Goal: Task Accomplishment & Management: Manage account settings

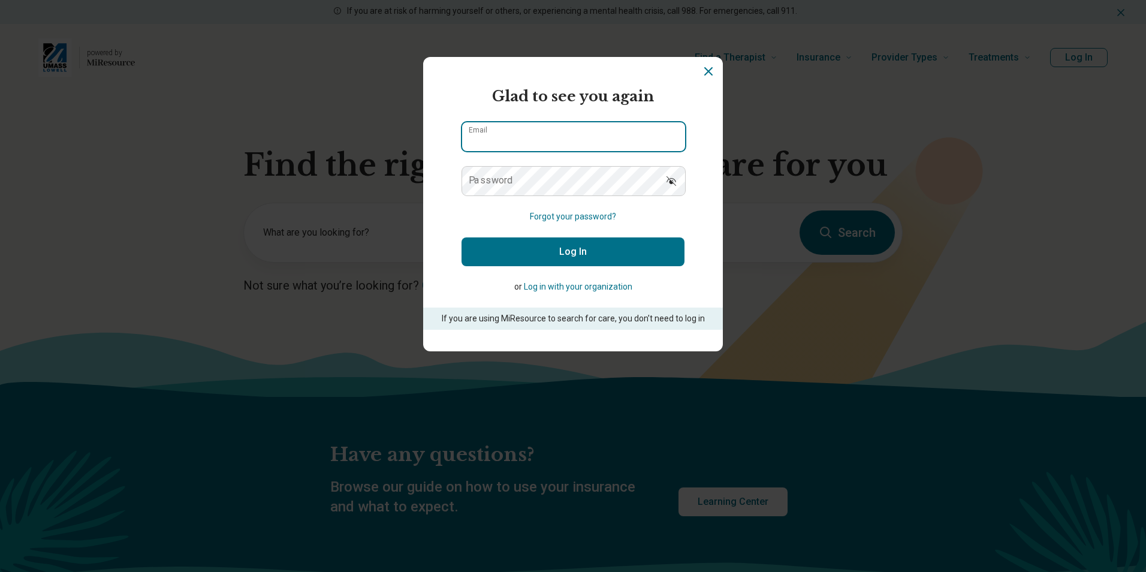
type input "**********"
click at [573, 245] on button "Log In" at bounding box center [573, 251] width 223 height 29
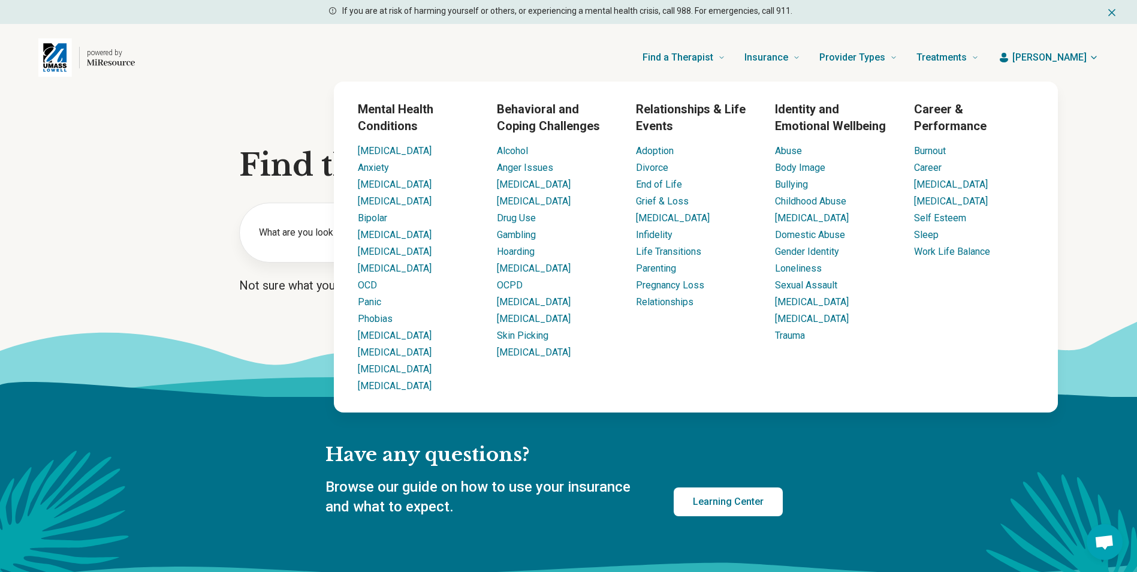
click at [291, 152] on div "Mental Health Conditions [MEDICAL_DATA] Anxiety [MEDICAL_DATA] [MEDICAL_DATA] B…" at bounding box center [696, 247] width 868 height 331
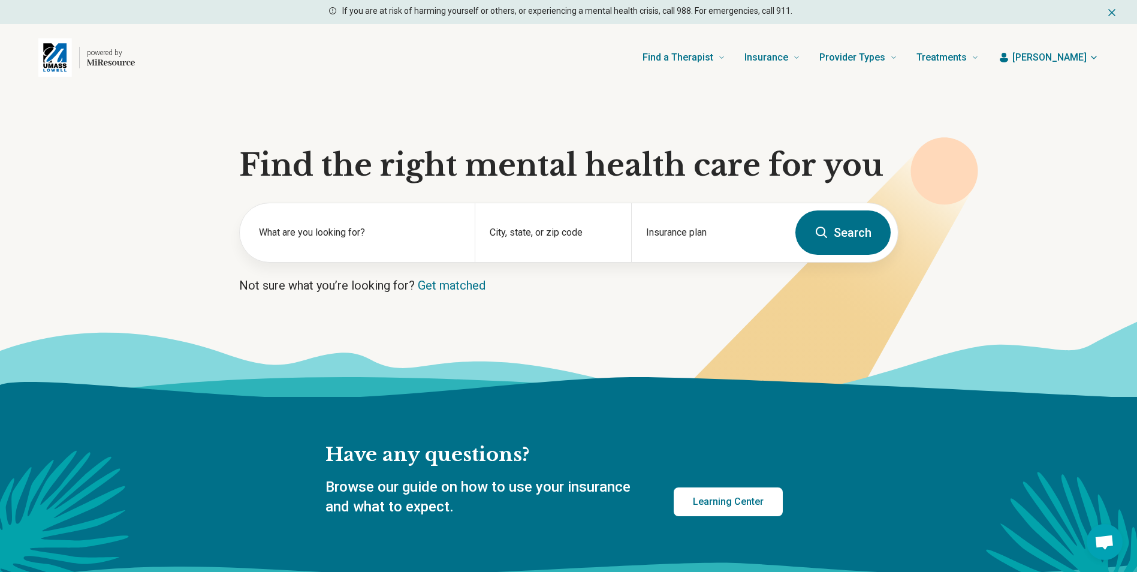
click at [1065, 50] on span "[PERSON_NAME]" at bounding box center [1050, 57] width 74 height 14
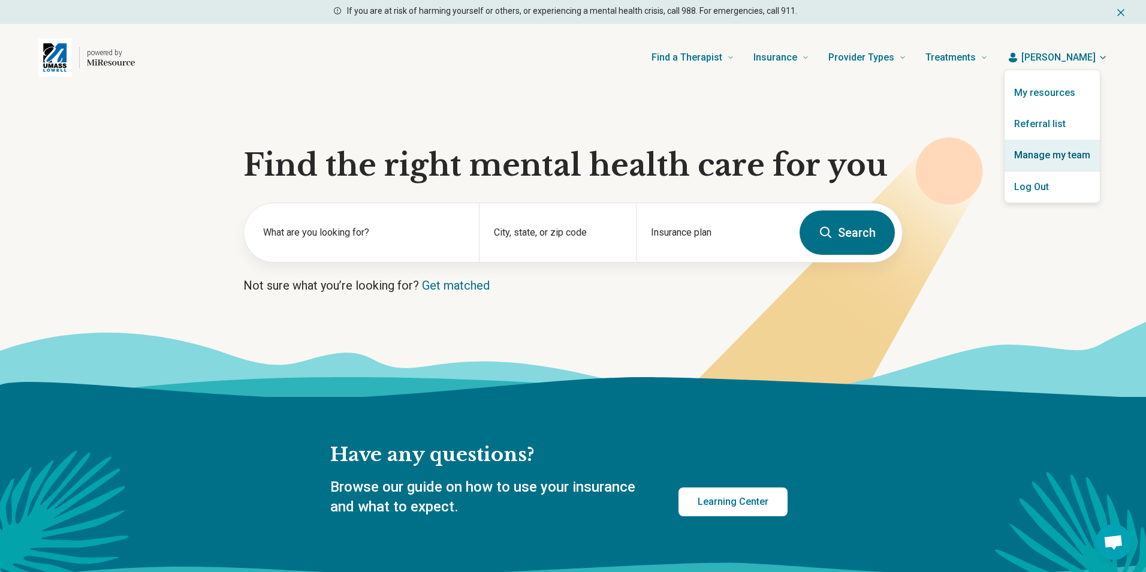
click at [1046, 149] on link "Manage my team" at bounding box center [1052, 155] width 95 height 31
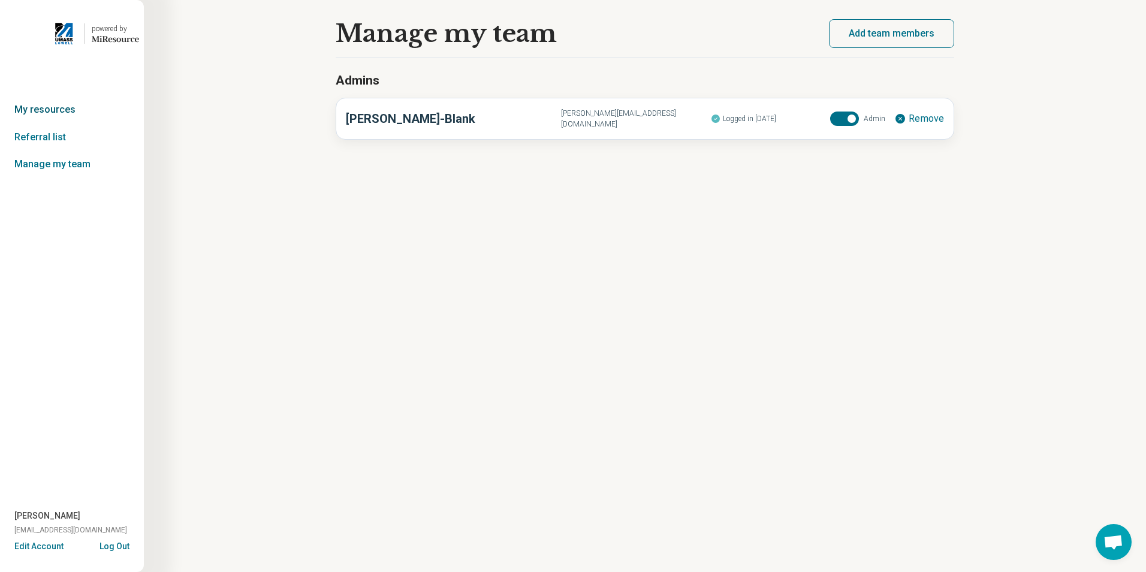
click at [43, 110] on link "My resources" at bounding box center [72, 110] width 144 height 28
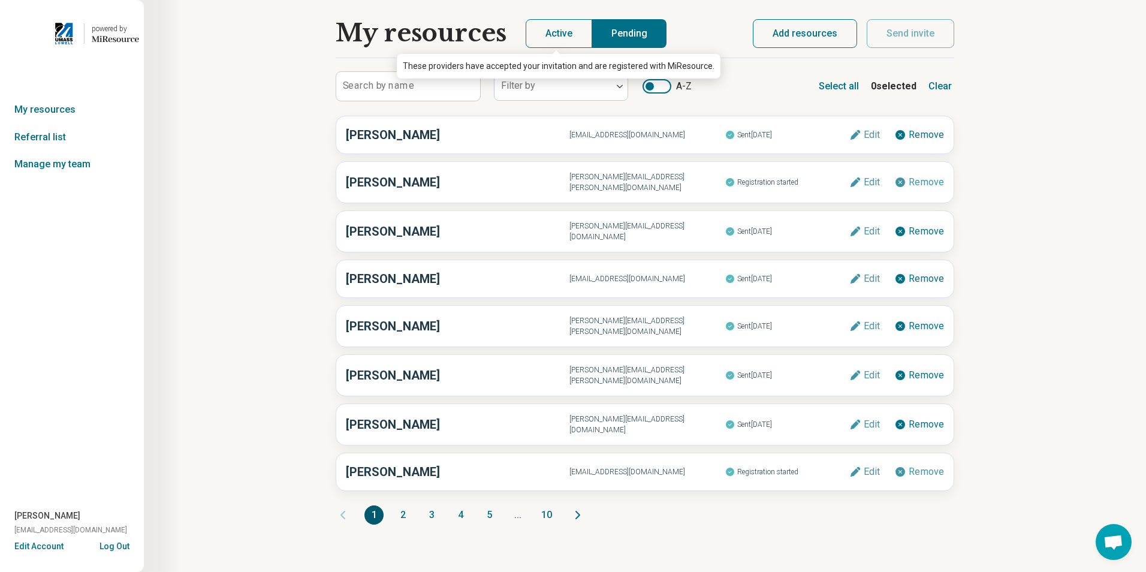
click at [568, 28] on button "Active" at bounding box center [559, 33] width 67 height 29
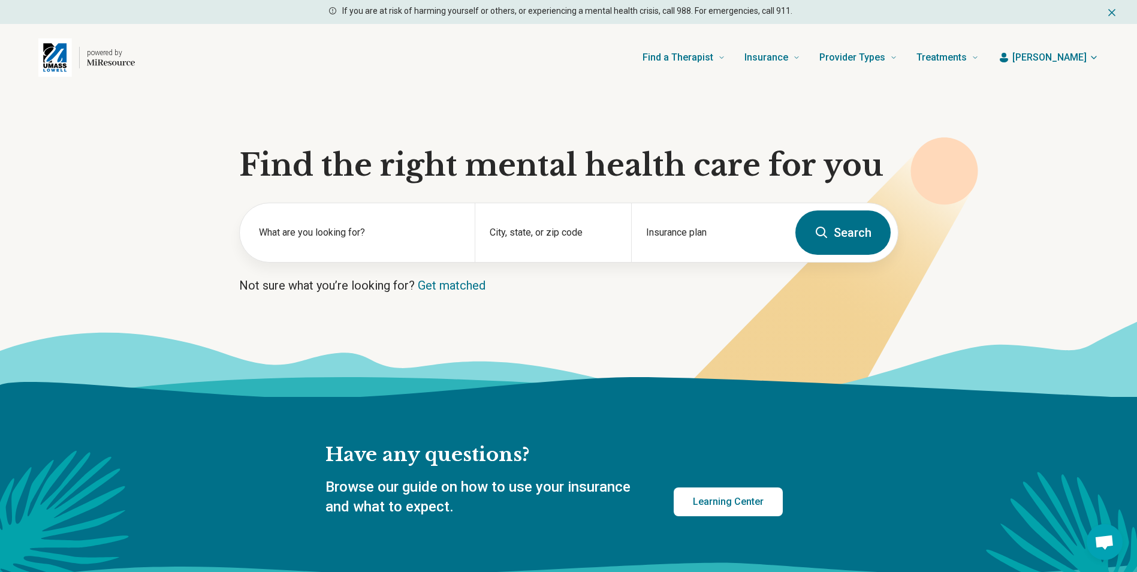
click at [1119, 9] on div "If you are at risk of harming yourself or others, or experiencing a mental heal…" at bounding box center [568, 12] width 1137 height 24
click at [822, 230] on icon at bounding box center [822, 232] width 14 height 14
click at [1073, 59] on span "[PERSON_NAME]" at bounding box center [1050, 57] width 74 height 14
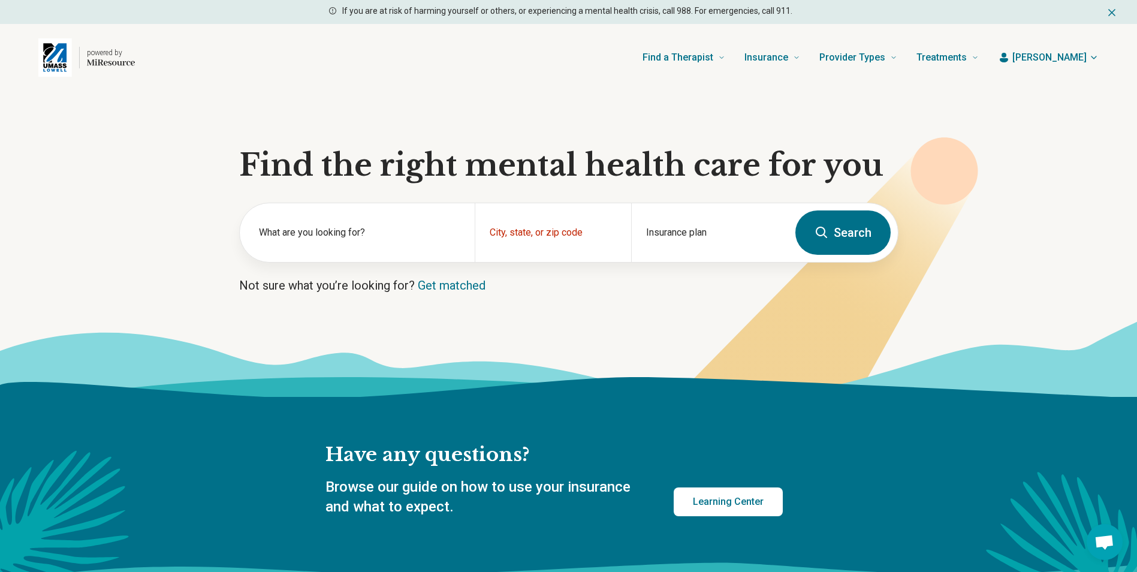
click at [251, 86] on div "powered by Find a Therapist Mental Health Conditions [MEDICAL_DATA] Anxiety [ME…" at bounding box center [568, 57] width 1137 height 67
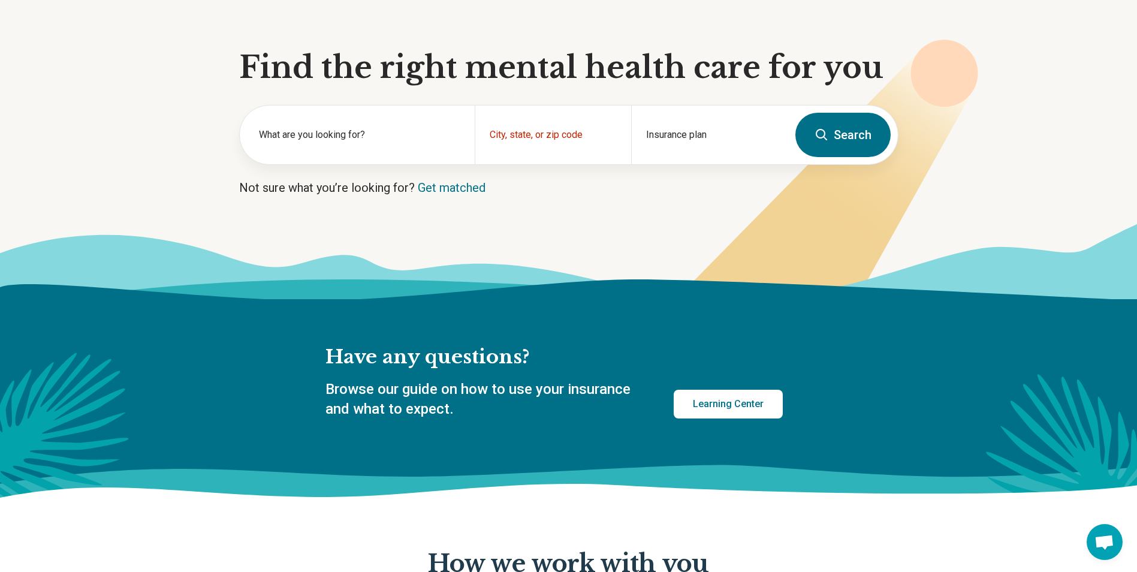
scroll to position [300, 0]
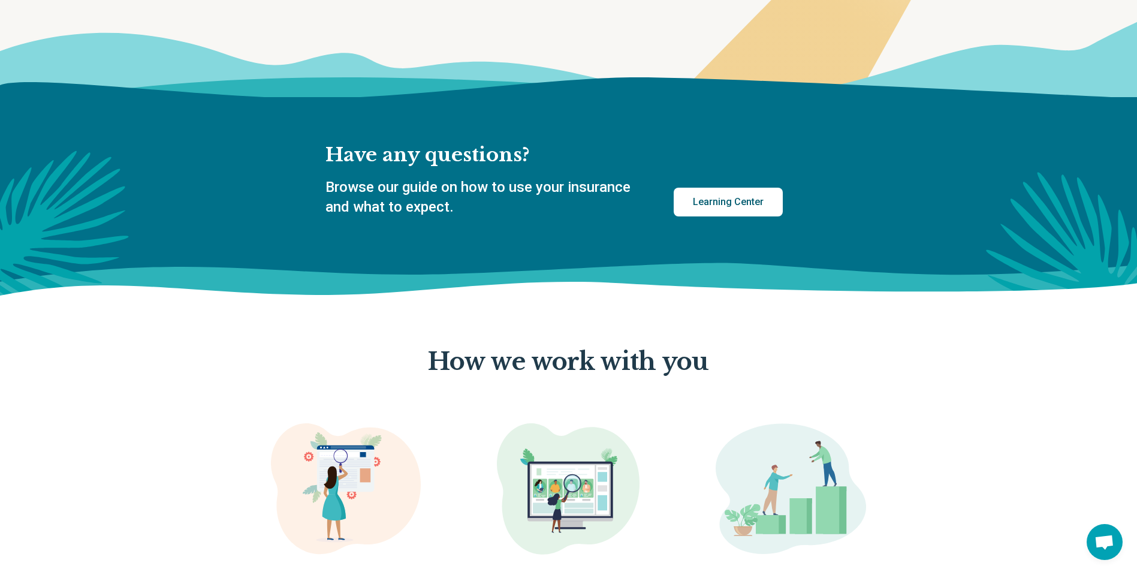
click at [720, 200] on link "Learning Center" at bounding box center [728, 202] width 109 height 29
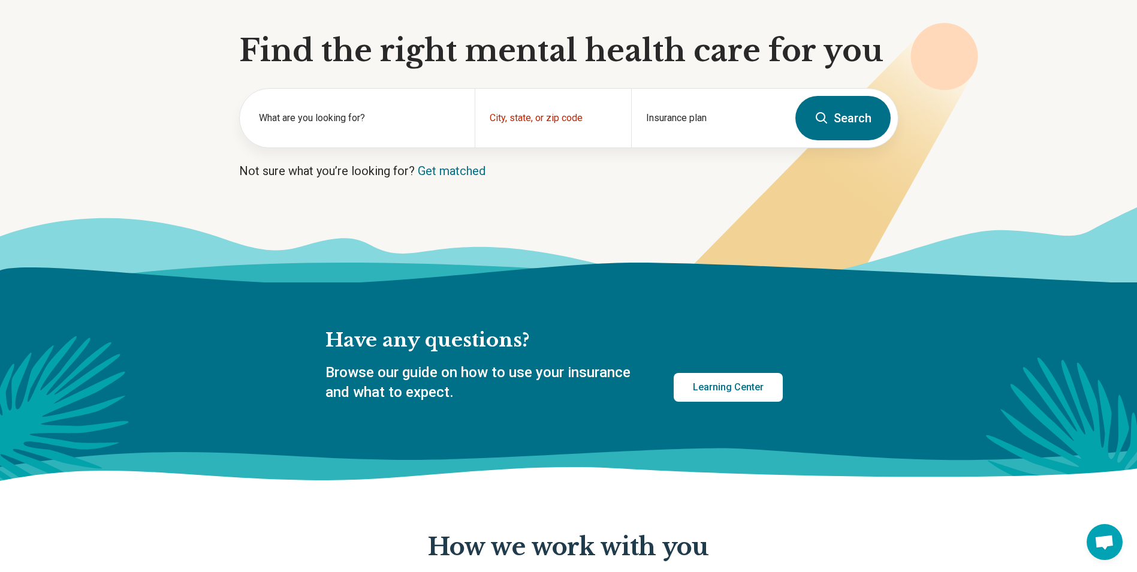
scroll to position [0, 0]
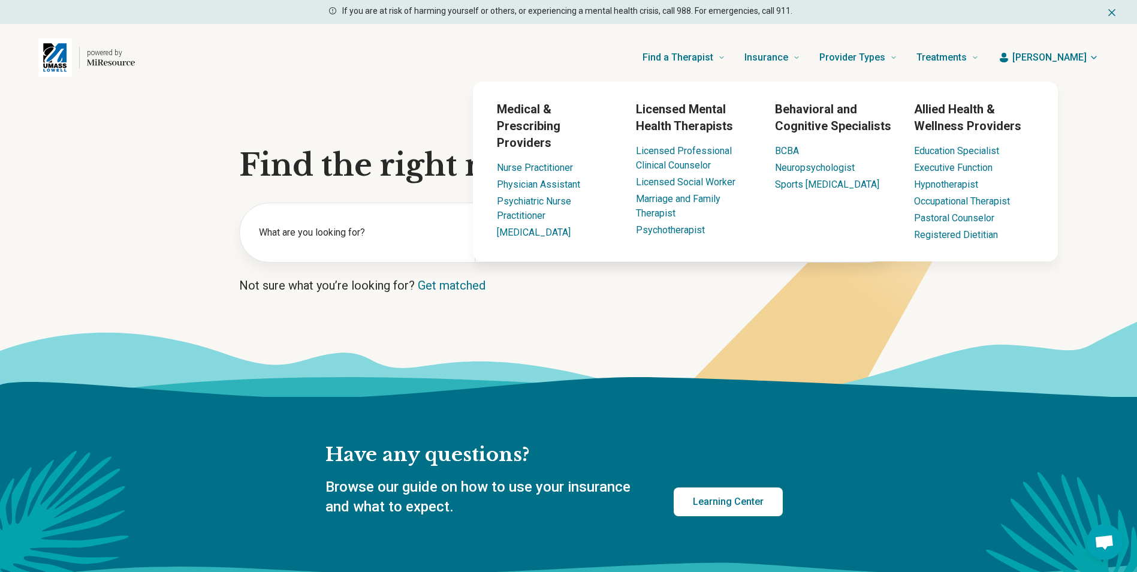
click at [856, 68] on nav "Find a Therapist Mental Health Conditions [MEDICAL_DATA] Anxiety [MEDICAL_DATA]…" at bounding box center [811, 58] width 336 height 48
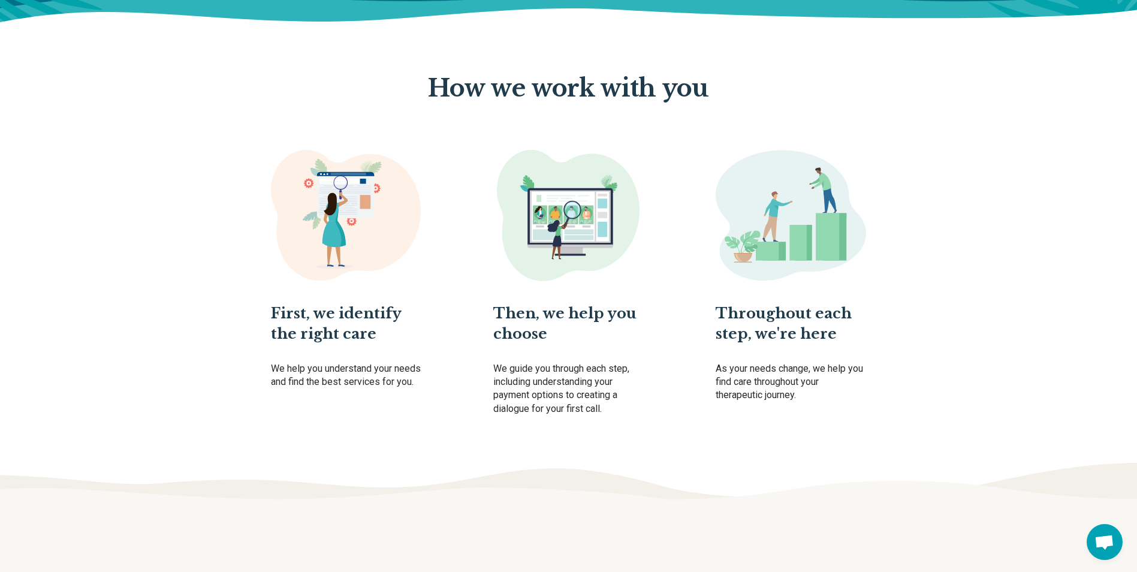
scroll to position [484, 0]
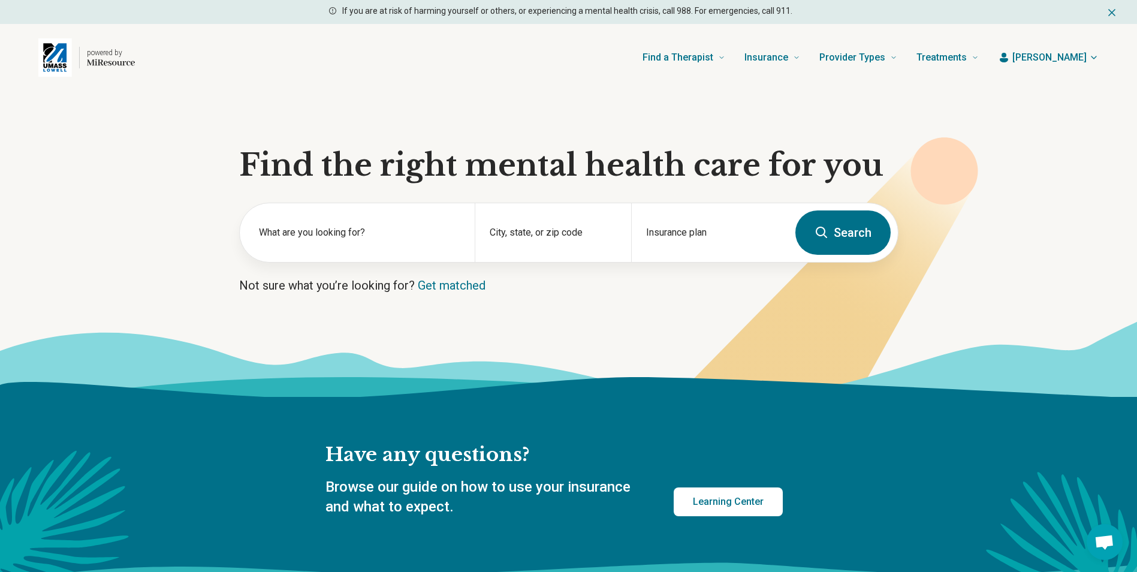
click at [1050, 60] on span "[PERSON_NAME]" at bounding box center [1050, 57] width 74 height 14
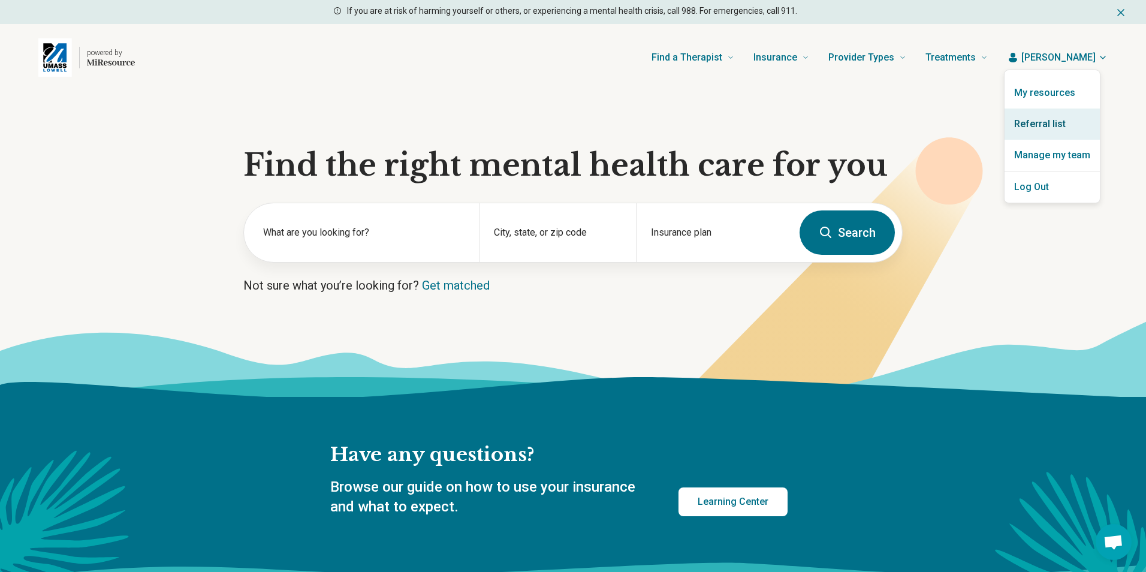
click at [1035, 122] on link "Referral list" at bounding box center [1052, 124] width 95 height 31
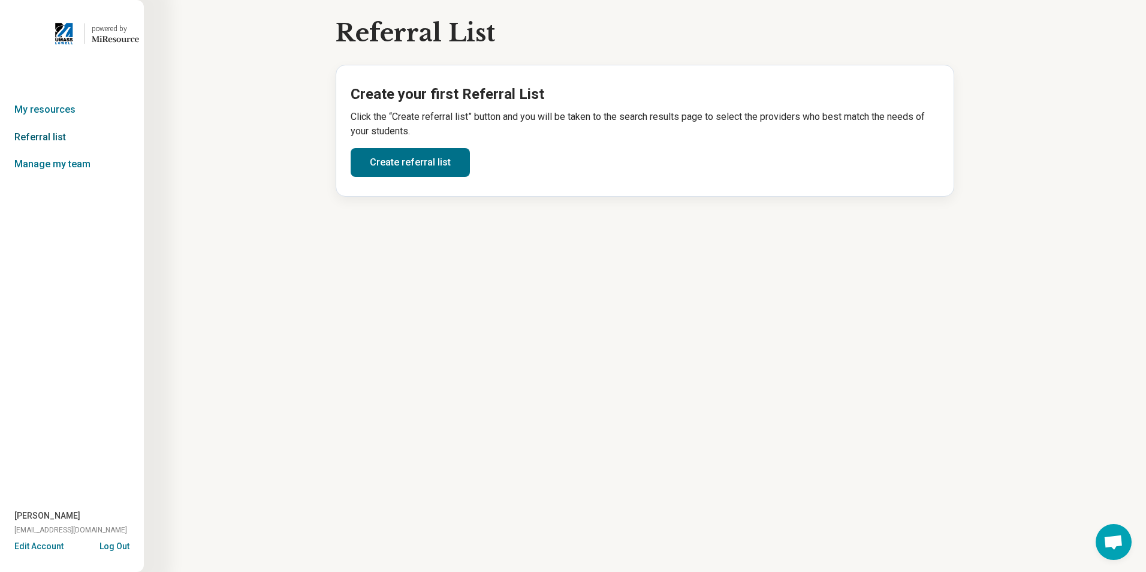
click at [47, 140] on link "Referral list" at bounding box center [72, 138] width 144 height 28
click at [55, 112] on link "My resources" at bounding box center [72, 110] width 144 height 28
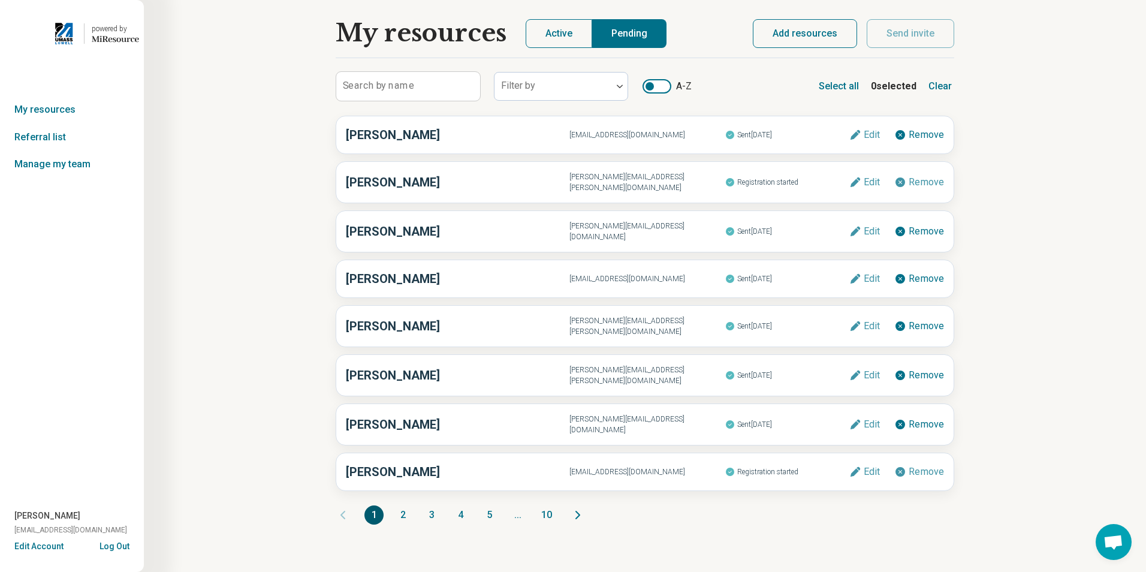
click at [1082, 82] on div "My resources Active Pending Search by name Filter by A-Z Select all 0 selected …" at bounding box center [645, 286] width 1002 height 572
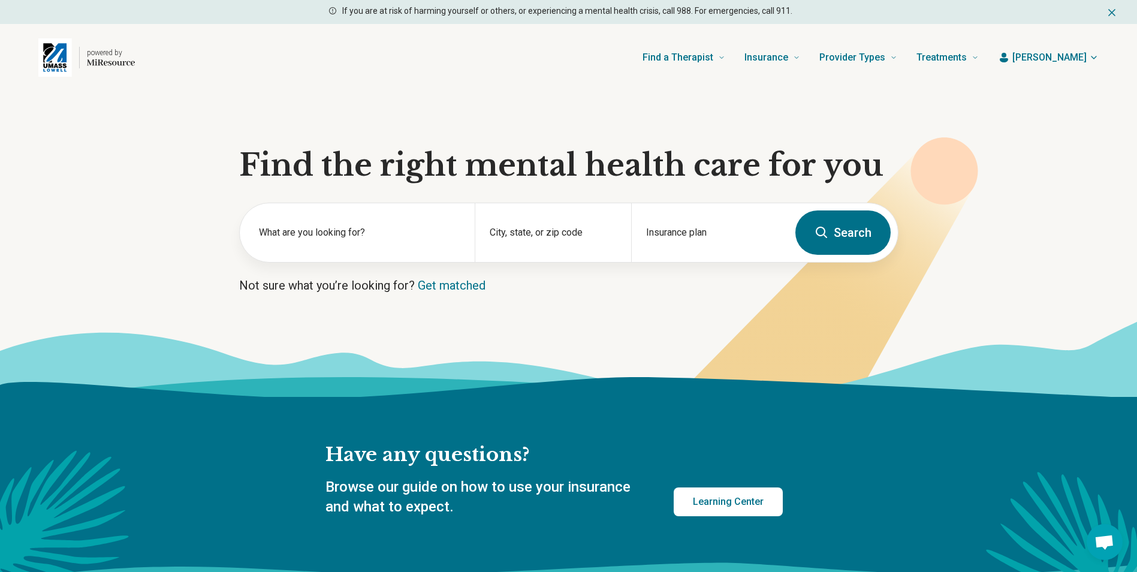
click at [53, 54] on img "Home page" at bounding box center [55, 57] width 34 height 38
click at [318, 226] on label "What are you looking for?" at bounding box center [359, 232] width 201 height 14
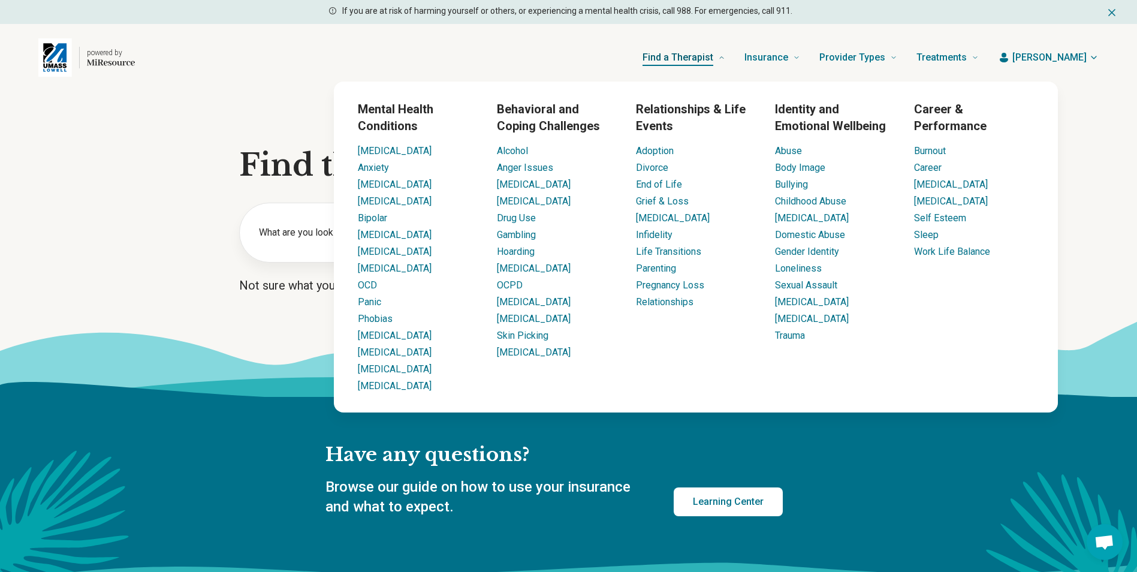
click at [712, 53] on span "Find a Therapist" at bounding box center [678, 57] width 71 height 17
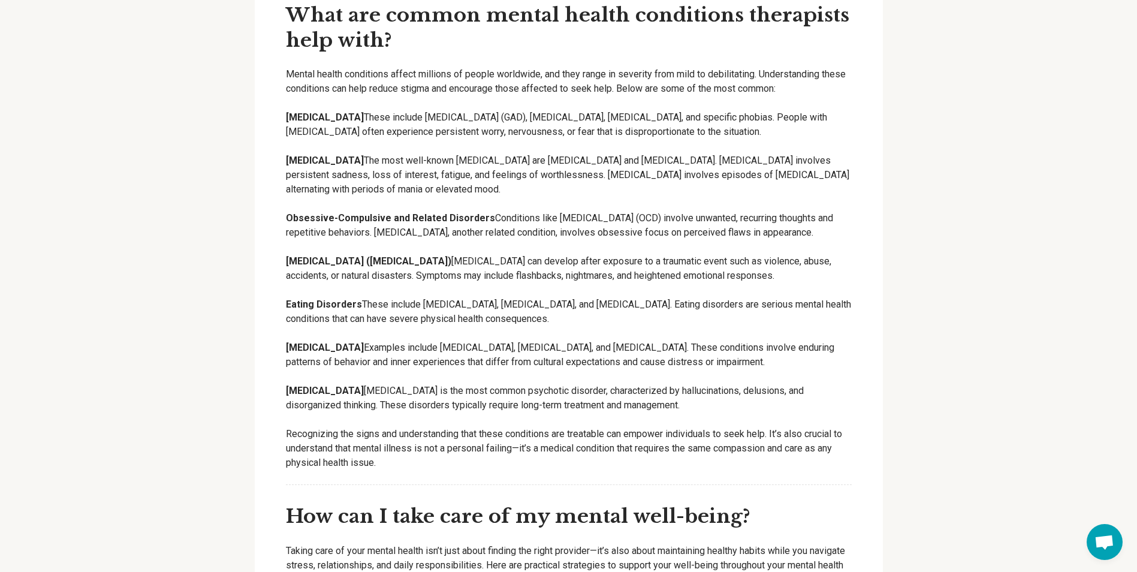
scroll to position [1139, 0]
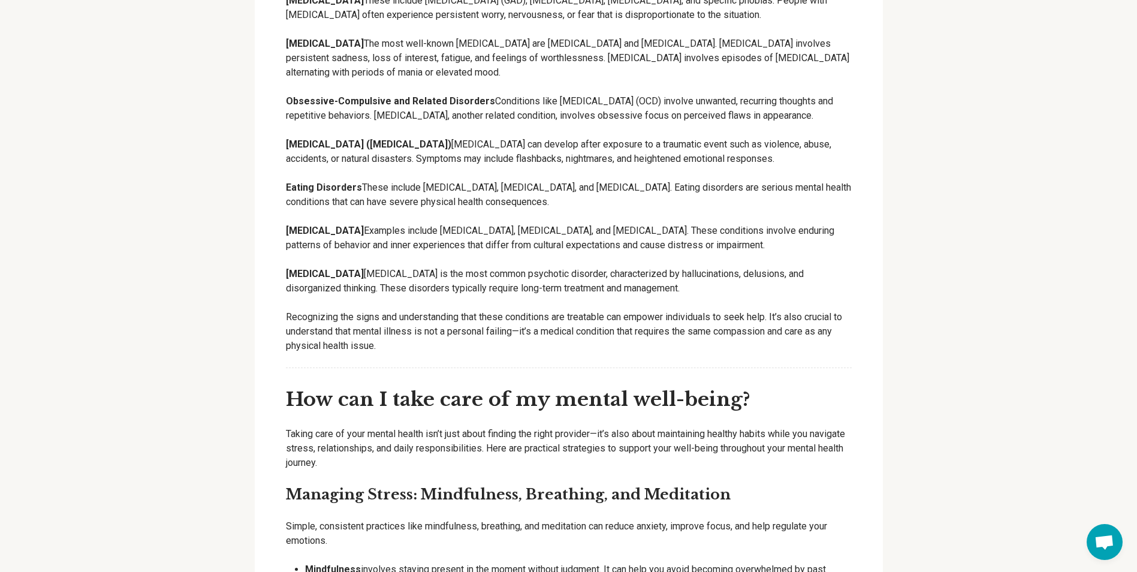
click at [1104, 532] on span "Open chat" at bounding box center [1105, 542] width 36 height 36
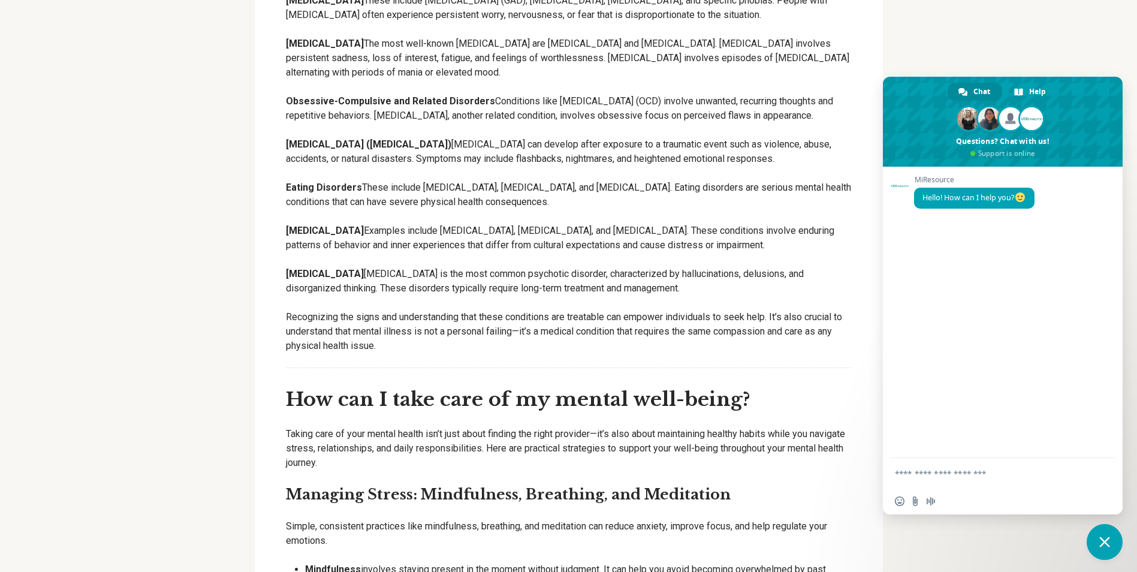
click at [766, 252] on p "Personality Disorders Examples include borderline personality disorder, narciss…" at bounding box center [569, 238] width 566 height 29
